Goal: Information Seeking & Learning: Learn about a topic

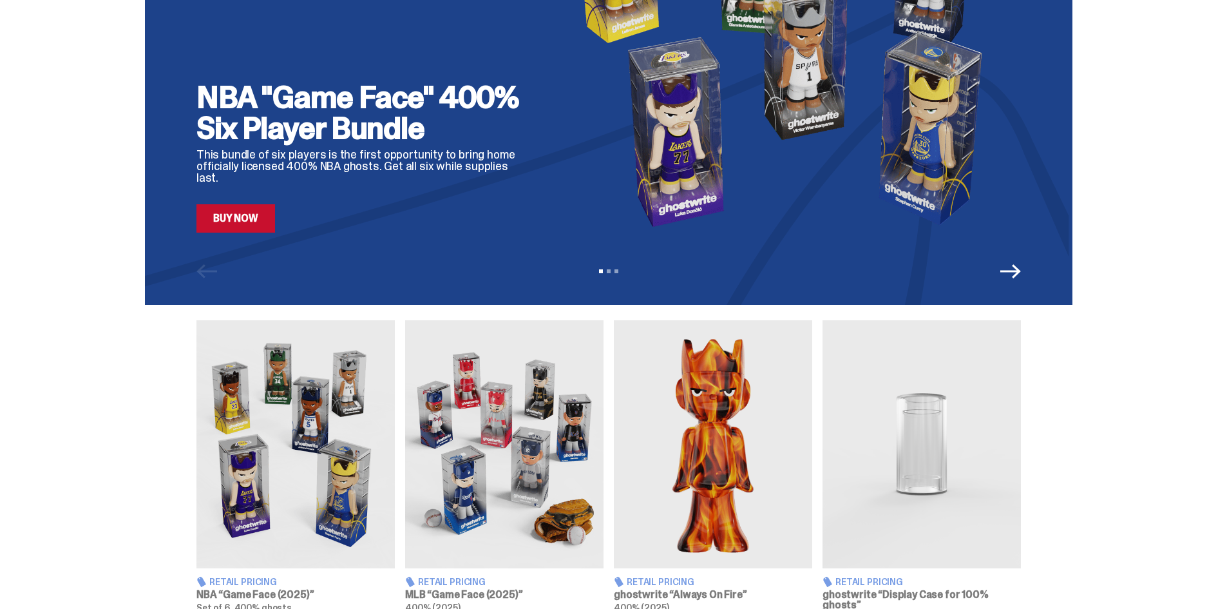
scroll to position [429, 0]
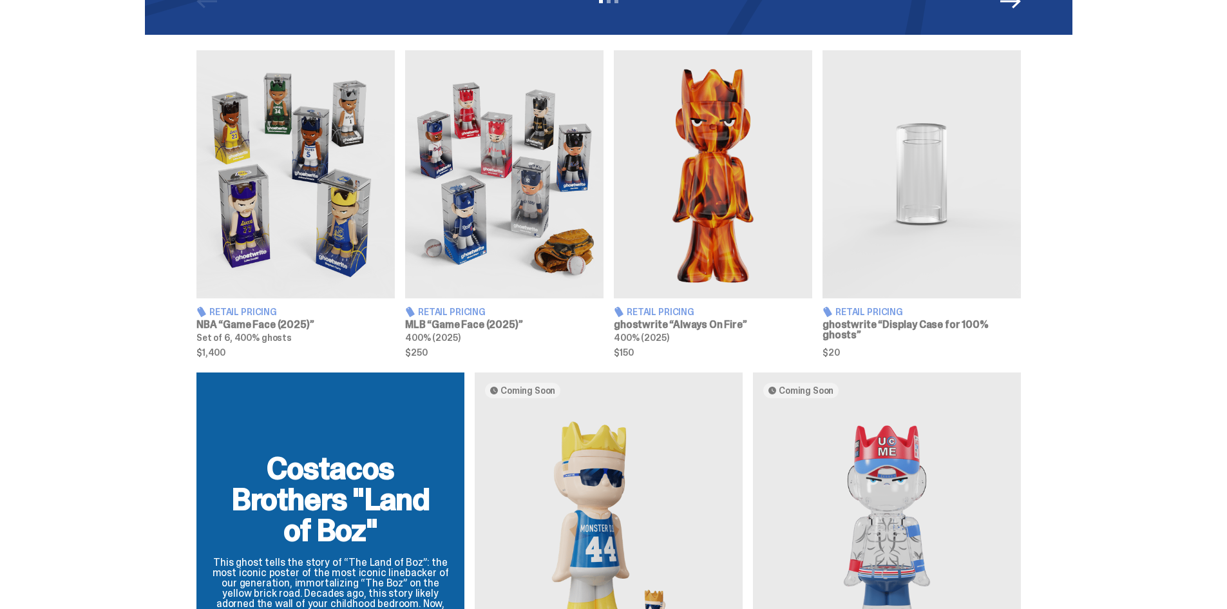
click at [695, 201] on img at bounding box center [713, 174] width 198 height 248
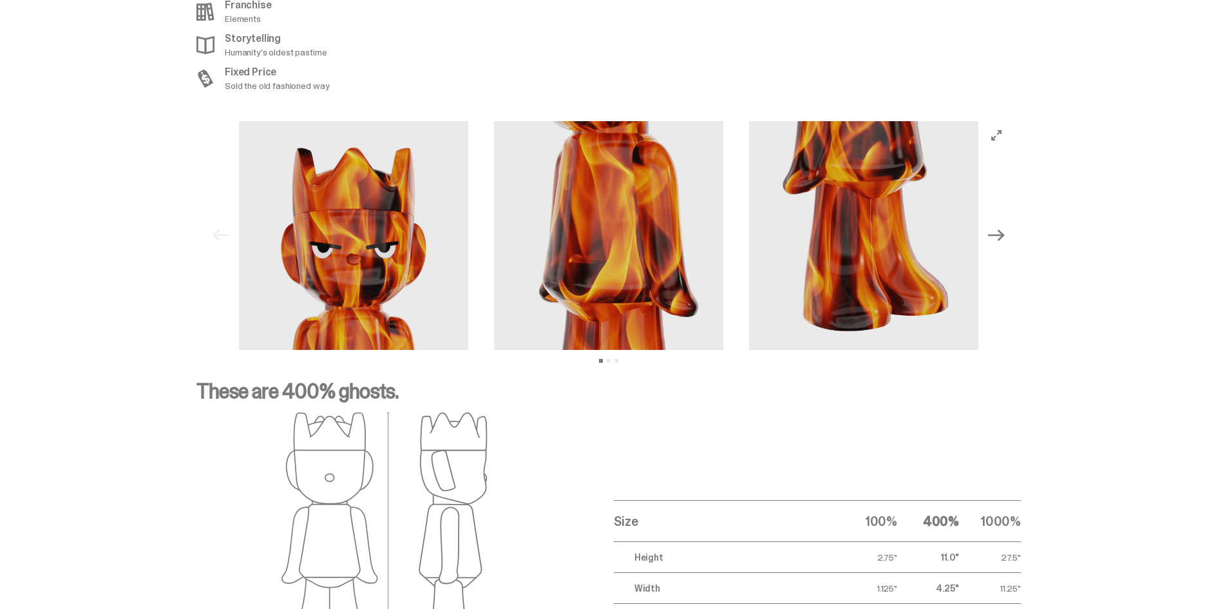
scroll to position [1718, 0]
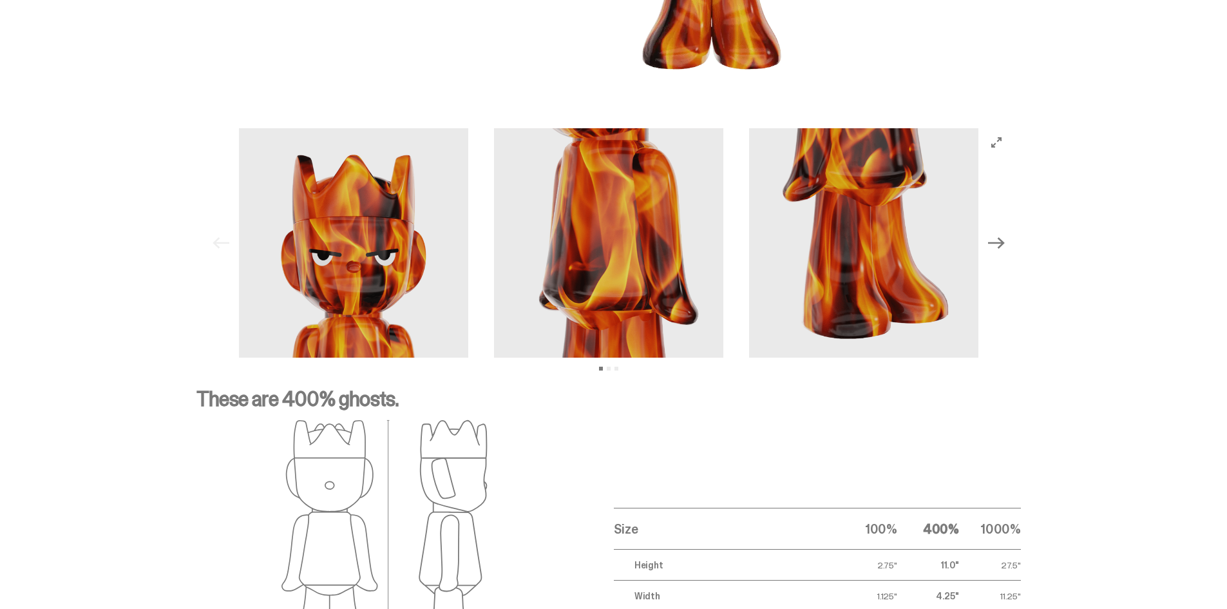
click at [1010, 131] on div "Previous Next View slide 1 View slide 2 View slide 3" at bounding box center [609, 242] width 804 height 229
click at [1001, 245] on icon "Next" at bounding box center [996, 242] width 17 height 17
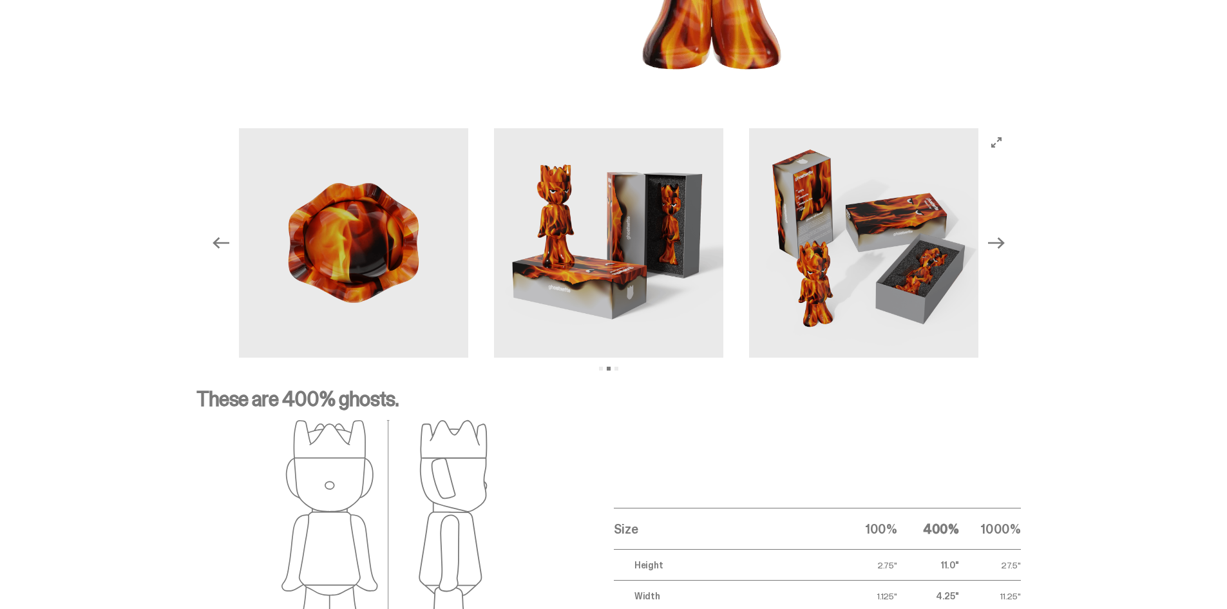
click at [1000, 245] on icon "Next" at bounding box center [996, 242] width 17 height 17
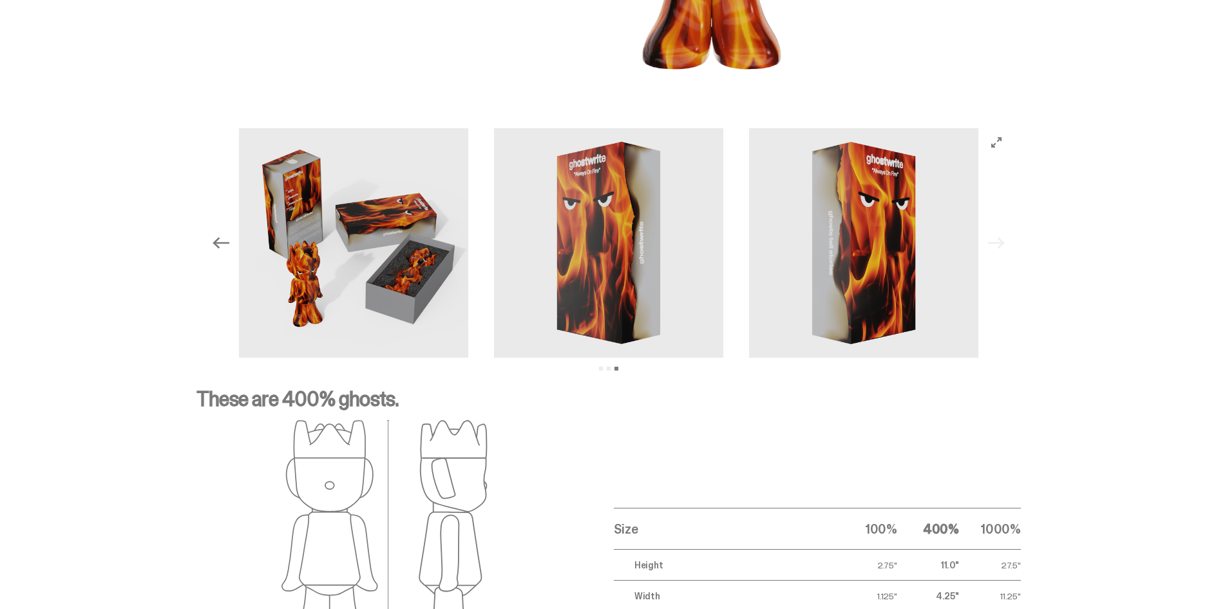
click at [1000, 245] on div "Previous Next View slide 1 View slide 2 View slide 3" at bounding box center [609, 242] width 804 height 229
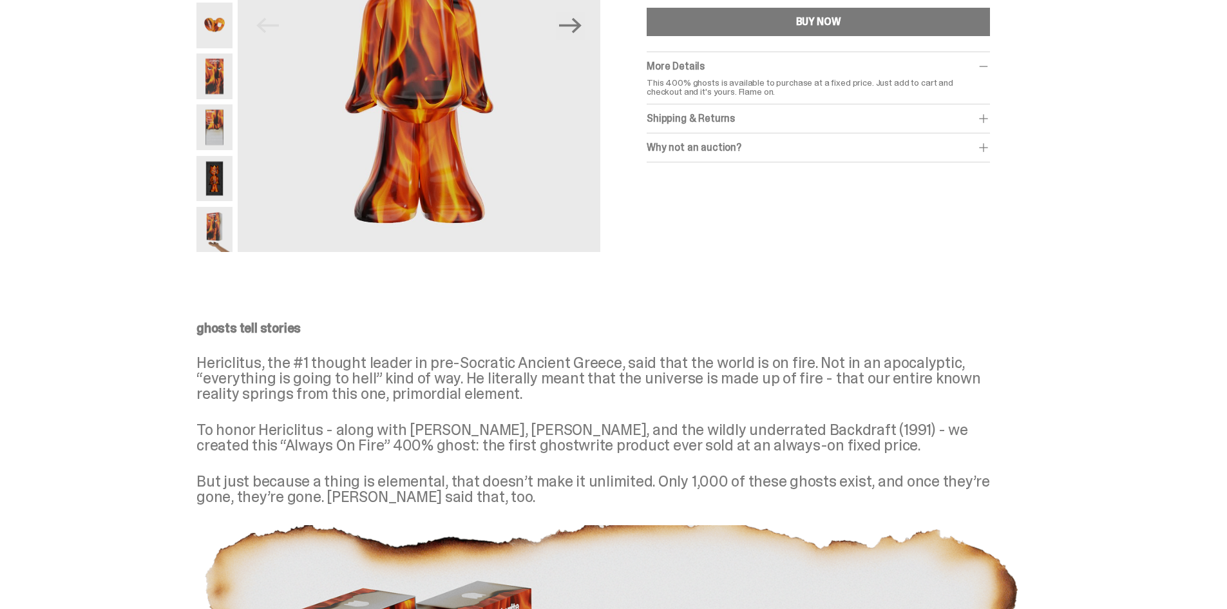
scroll to position [0, 0]
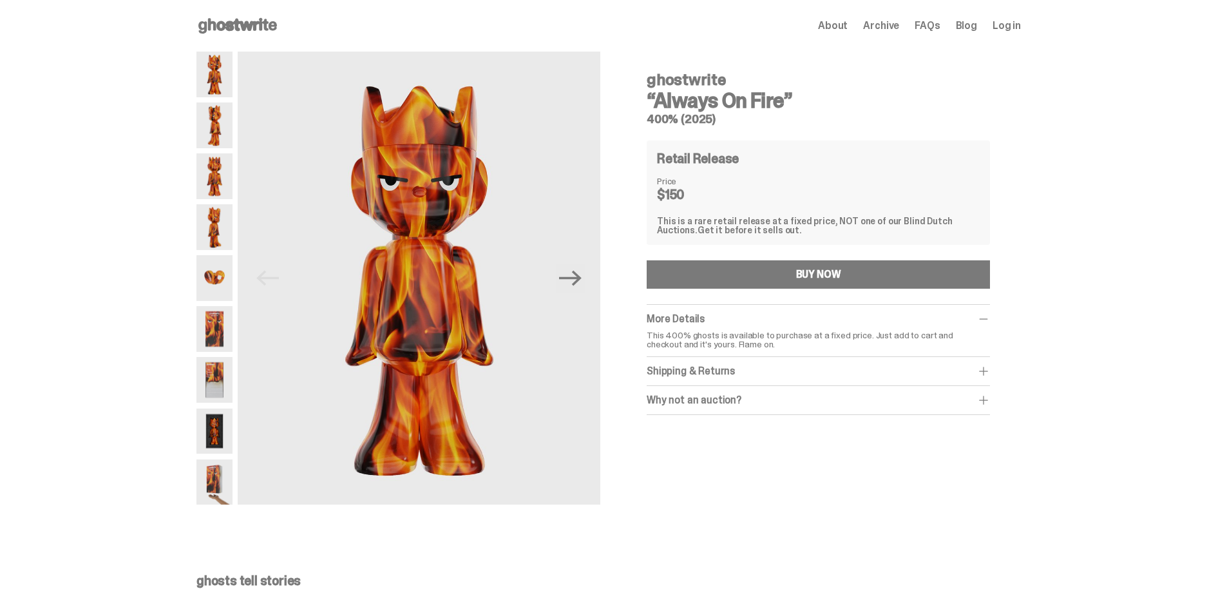
click at [897, 28] on span "Archive" at bounding box center [881, 26] width 36 height 10
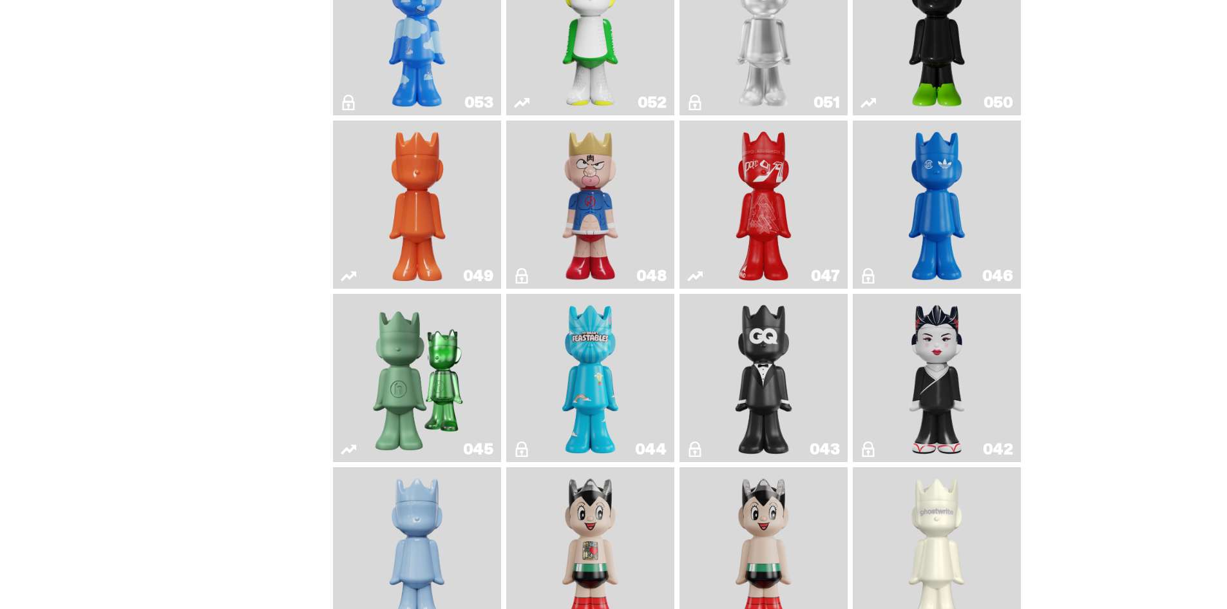
scroll to position [536, 0]
click at [763, 243] on img "Skip" at bounding box center [764, 204] width 68 height 158
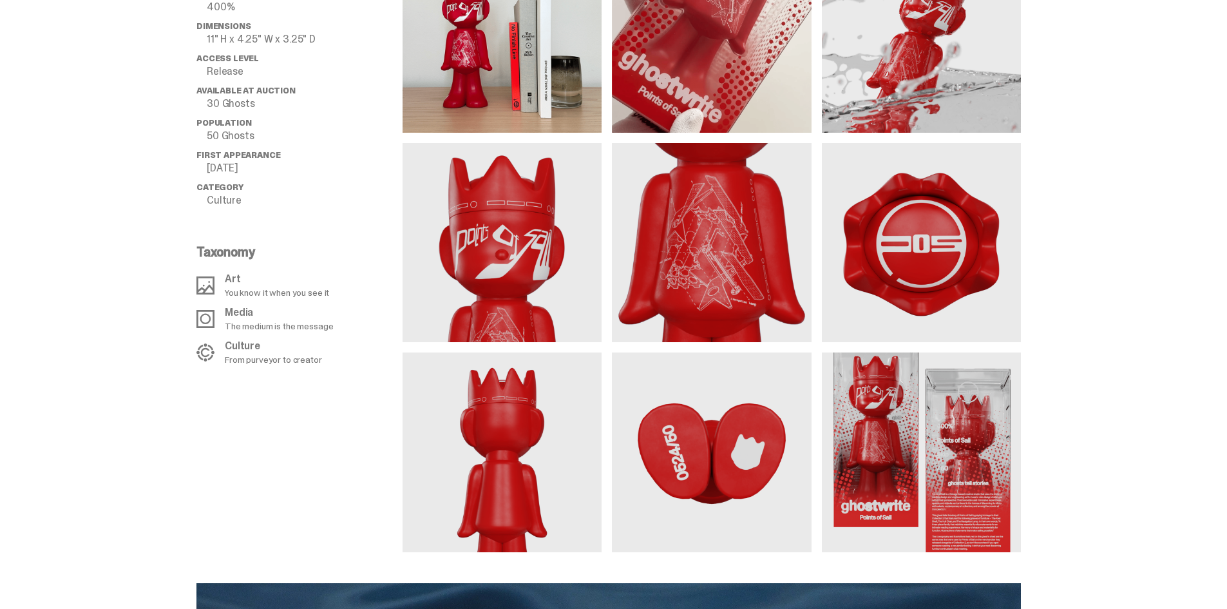
scroll to position [1073, 0]
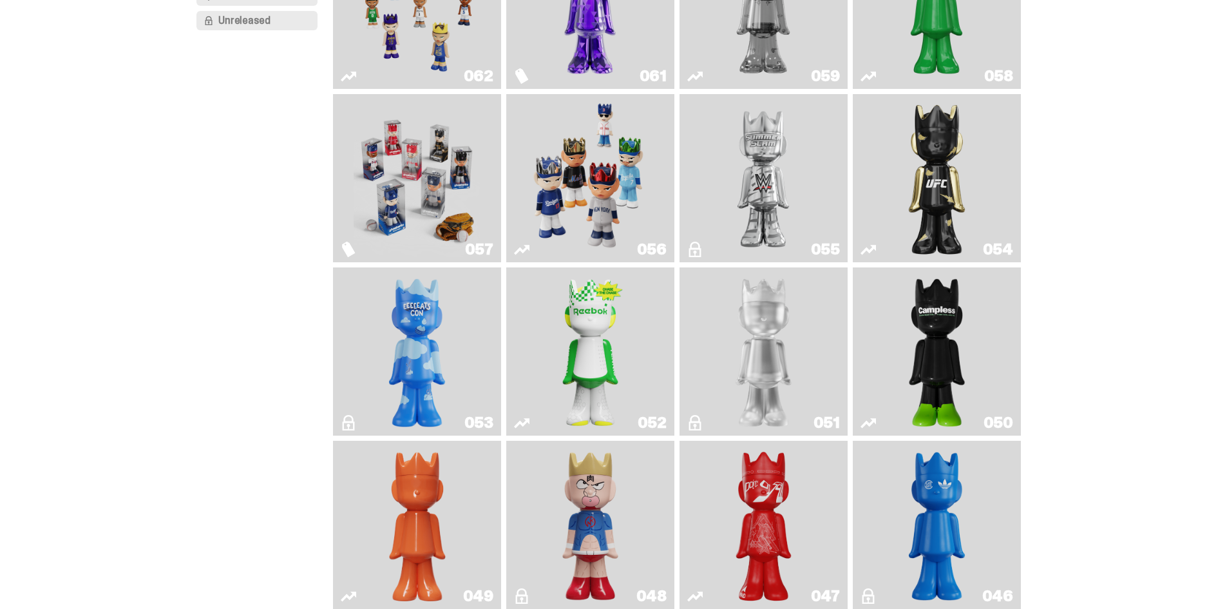
scroll to position [214, 0]
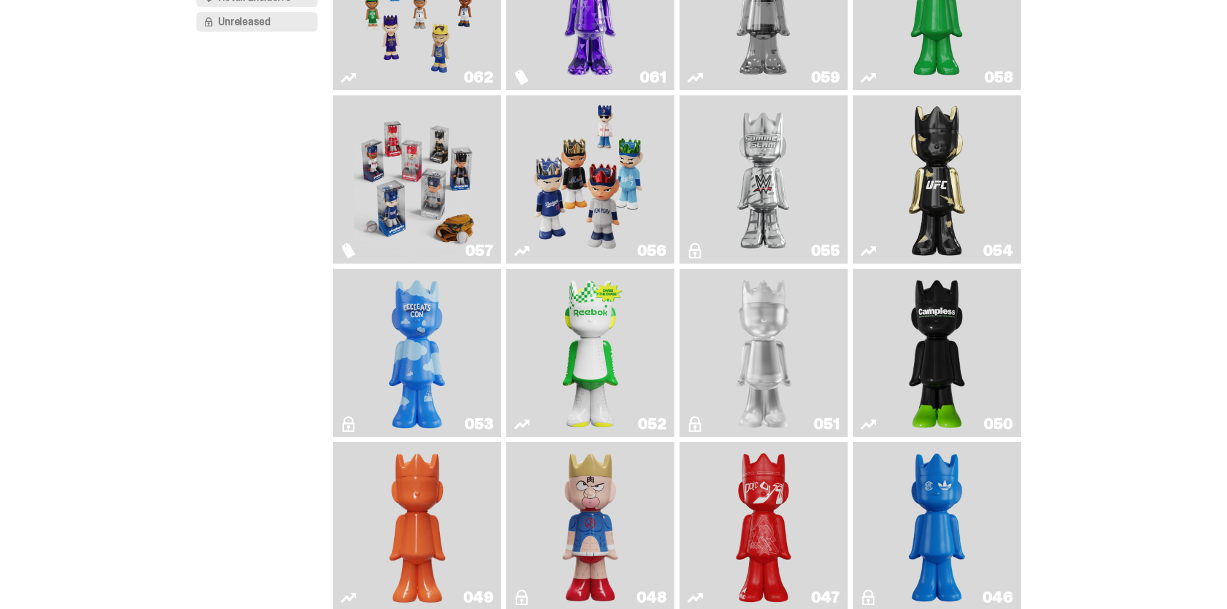
click at [957, 328] on img "Campless" at bounding box center [937, 353] width 68 height 158
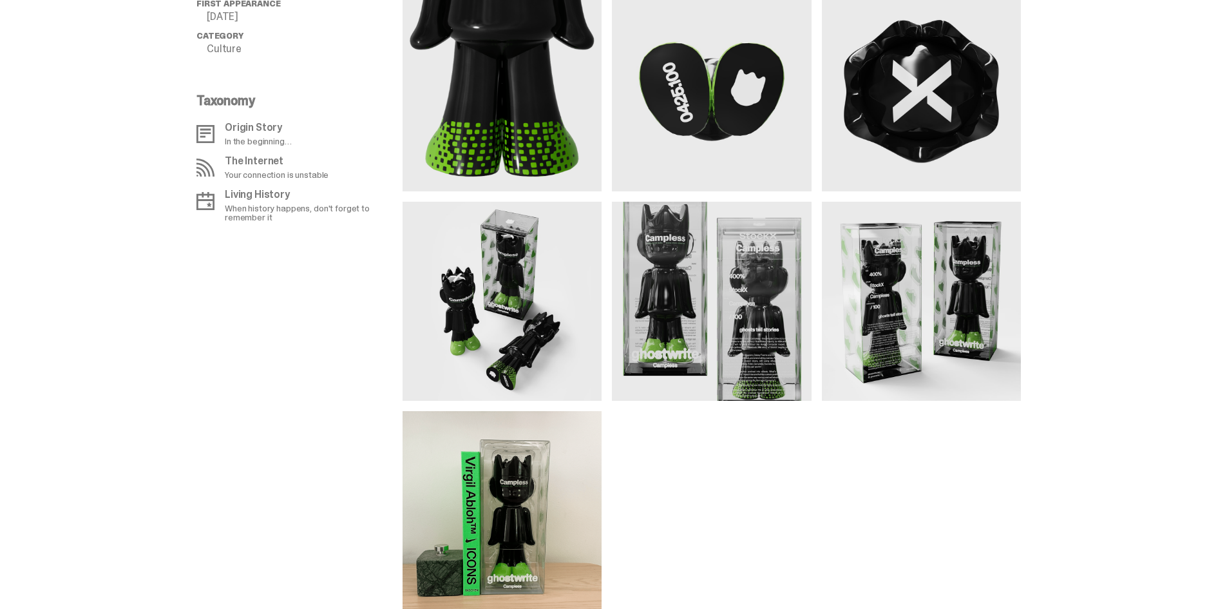
scroll to position [1180, 0]
